Goal: Find specific page/section: Find specific page/section

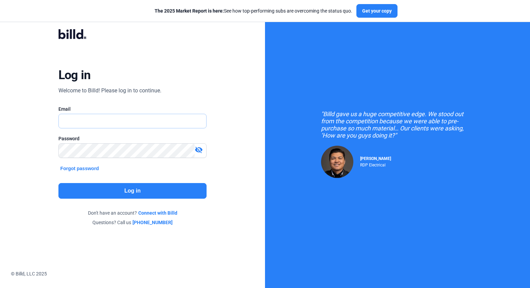
type input "[PERSON_NAME][EMAIL_ADDRESS][DOMAIN_NAME]"
click at [133, 191] on button "Log in" at bounding box center [132, 191] width 148 height 16
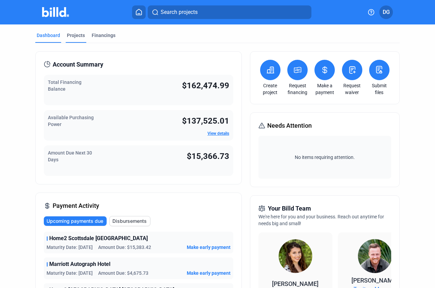
click at [78, 35] on div "Projects" at bounding box center [76, 35] width 18 height 7
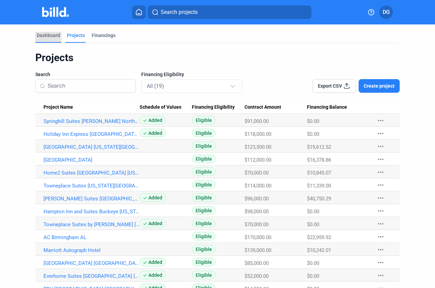
click at [47, 36] on div "Dashboard" at bounding box center [48, 35] width 23 height 7
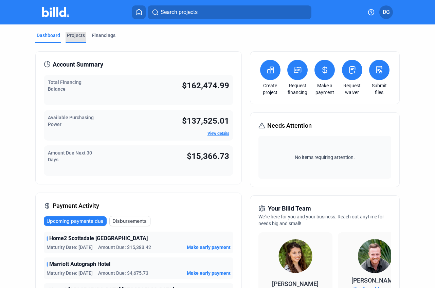
click at [74, 34] on div "Projects" at bounding box center [76, 35] width 18 height 7
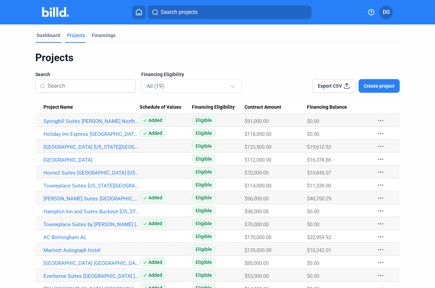
click at [49, 35] on div "Dashboard" at bounding box center [48, 35] width 23 height 7
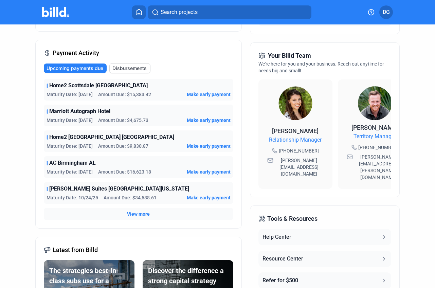
scroll to position [153, 0]
click at [131, 213] on span "View more" at bounding box center [138, 213] width 23 height 7
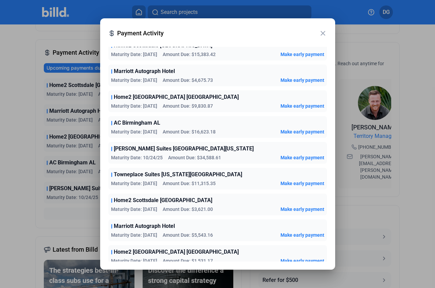
scroll to position [0, 0]
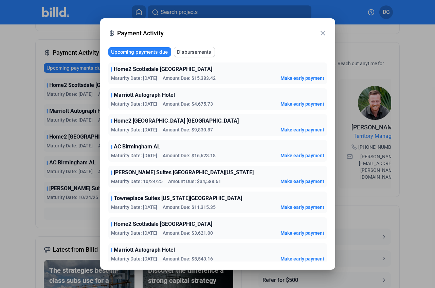
click at [322, 33] on mat-icon "close" at bounding box center [323, 33] width 8 height 8
